Goal: Task Accomplishment & Management: Complete application form

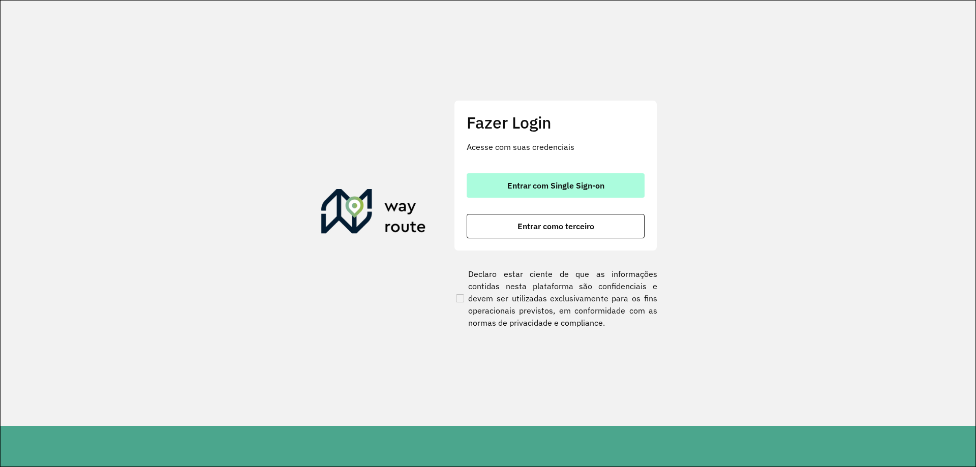
click at [605, 189] on button "Entrar com Single Sign-on" at bounding box center [556, 185] width 178 height 24
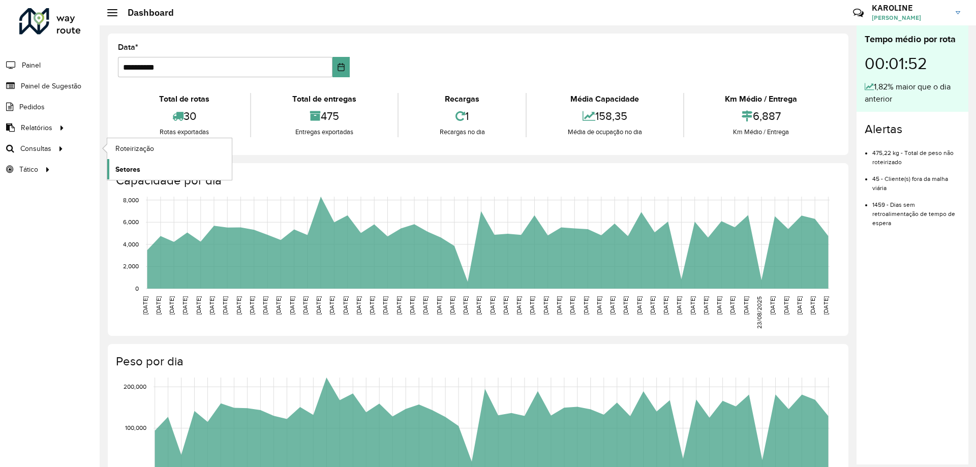
click at [127, 171] on span "Setores" at bounding box center [127, 169] width 25 height 11
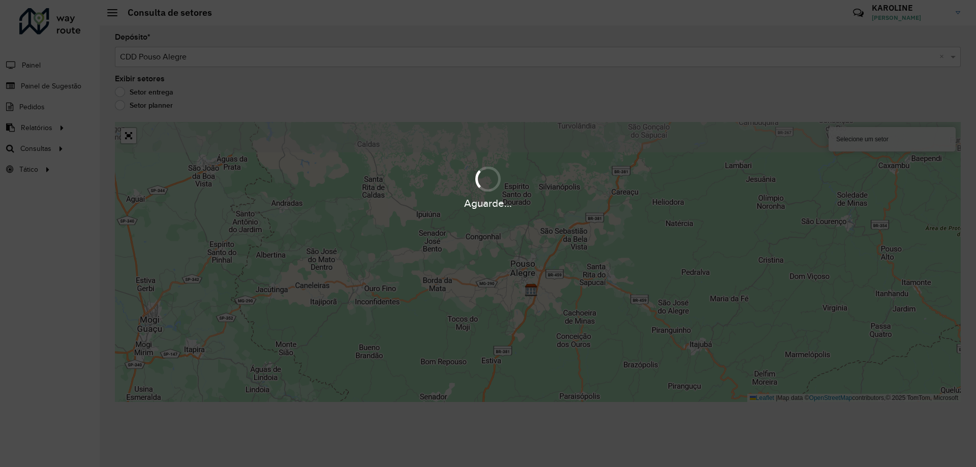
drag, startPoint x: 587, startPoint y: 181, endPoint x: 585, endPoint y: 254, distance: 72.7
click at [585, 254] on hb-app "Aguarde... Pop-up bloqueado! Seu navegador bloqueou automáticamente a abertura …" at bounding box center [488, 233] width 976 height 467
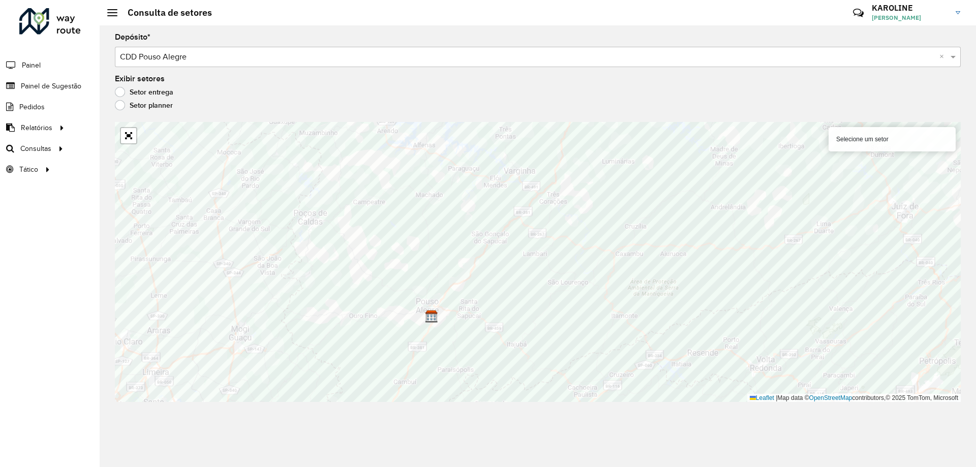
click at [37, 204] on div "Roteirizador AmbevTech Painel Painel de Sugestão Pedidos Relatórios Clientes Cl…" at bounding box center [50, 233] width 100 height 467
click at [33, 216] on div "Roteirizador AmbevTech Painel Painel de Sugestão Pedidos Relatórios Clientes Cl…" at bounding box center [50, 233] width 100 height 467
click at [50, 89] on span "Painel de Sugestão" at bounding box center [53, 86] width 64 height 11
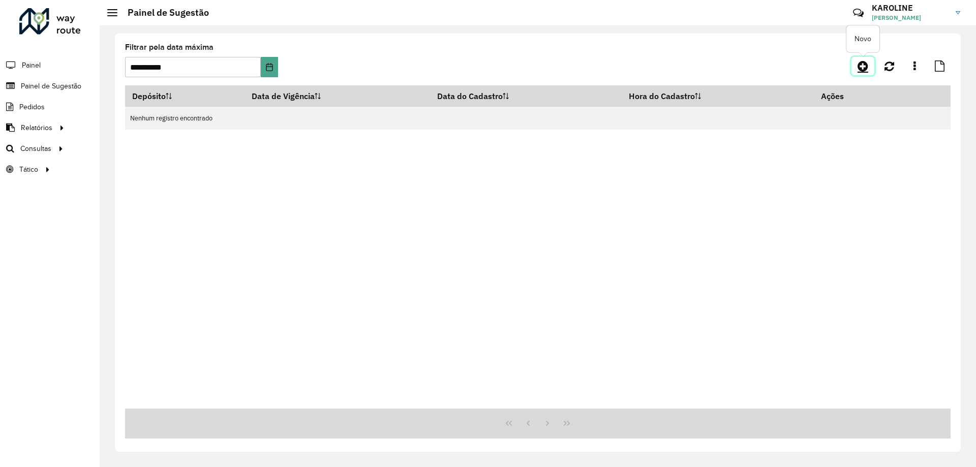
click at [865, 70] on icon at bounding box center [862, 66] width 11 height 12
